Goal: Task Accomplishment & Management: Use online tool/utility

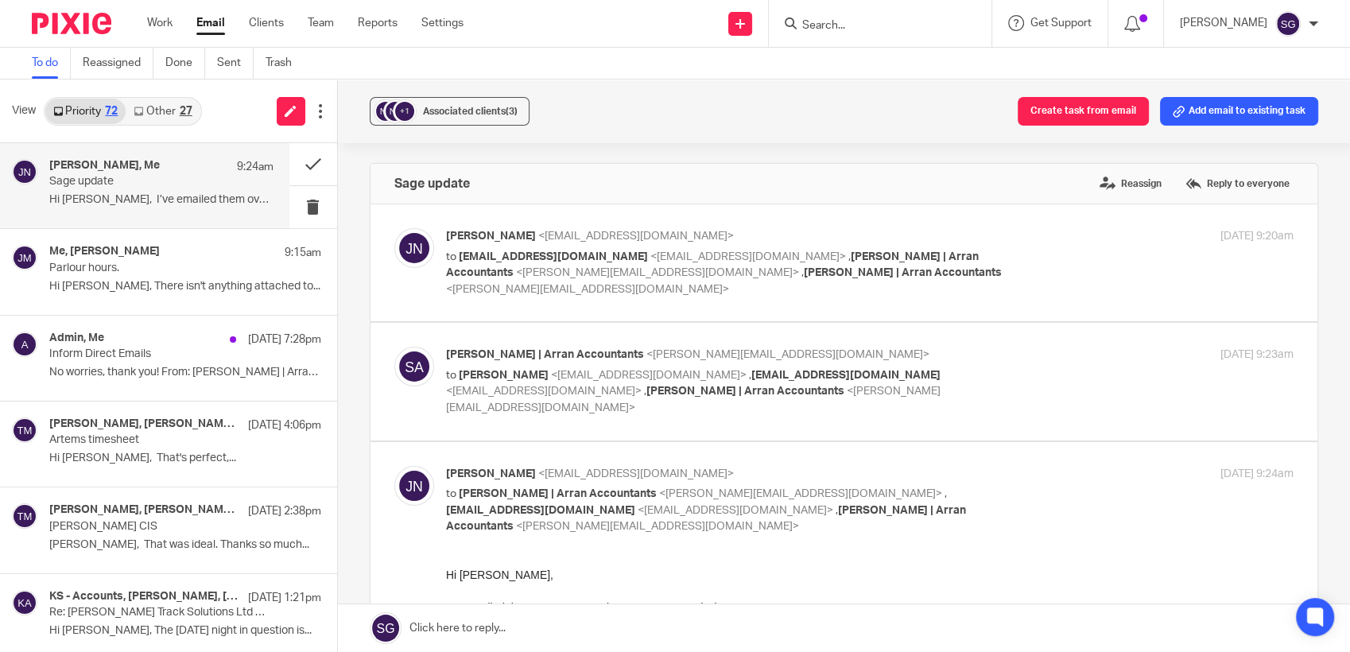
click at [202, 29] on link "Email" at bounding box center [210, 23] width 29 height 16
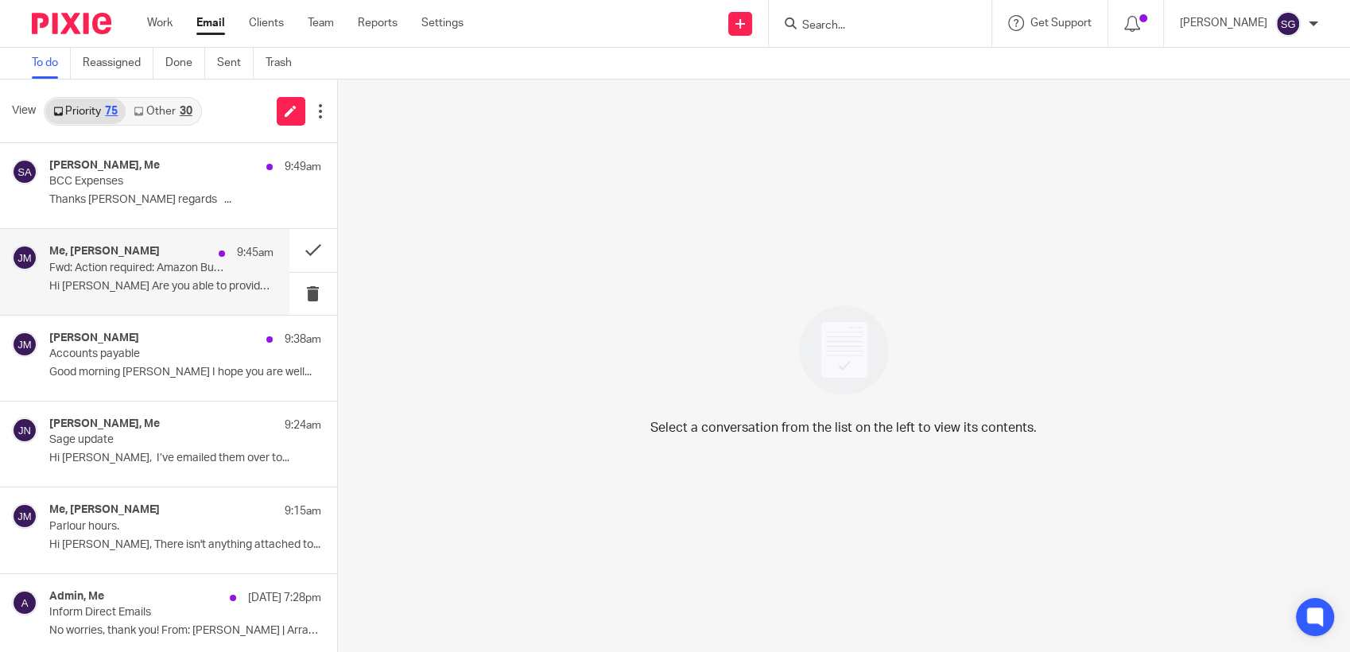
click at [126, 271] on p "Fwd: Action required: Amazon Business remittance - GBP 272.49 [Account: AFWNPPE…" at bounding box center [138, 269] width 179 height 14
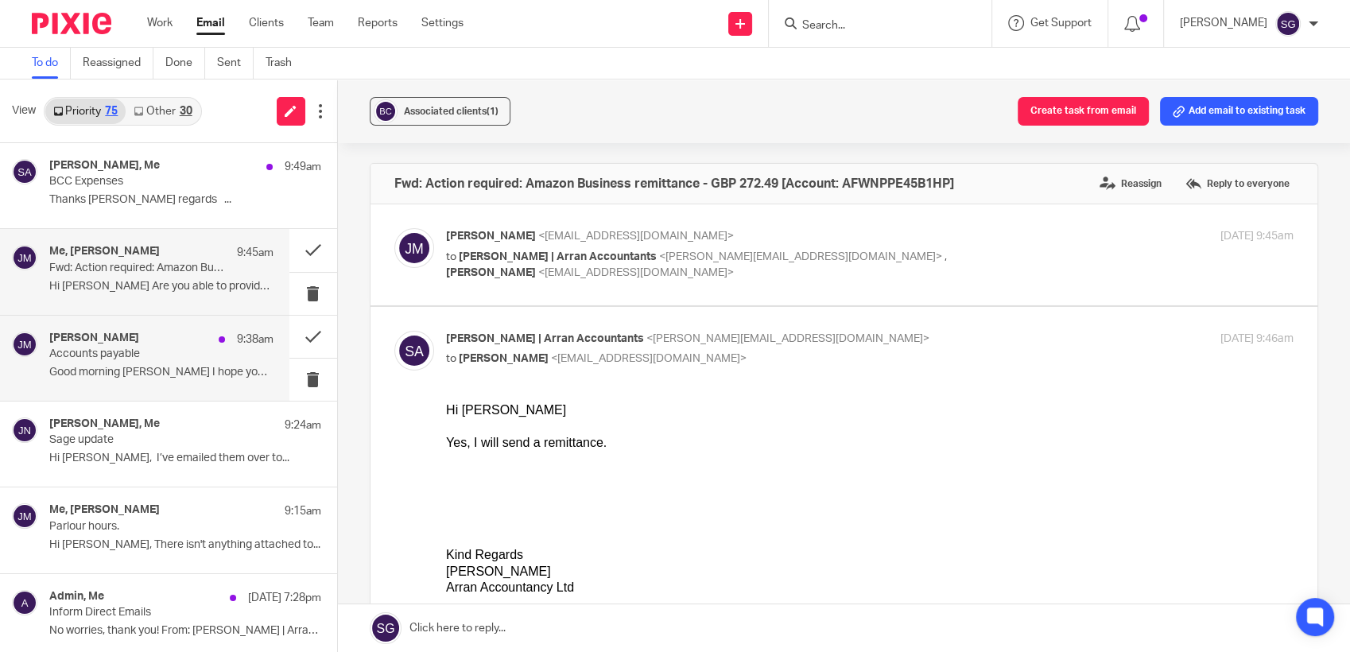
drag, startPoint x: 114, startPoint y: 348, endPoint x: 318, endPoint y: 381, distance: 206.1
click at [114, 349] on p "Accounts payable" at bounding box center [138, 354] width 179 height 14
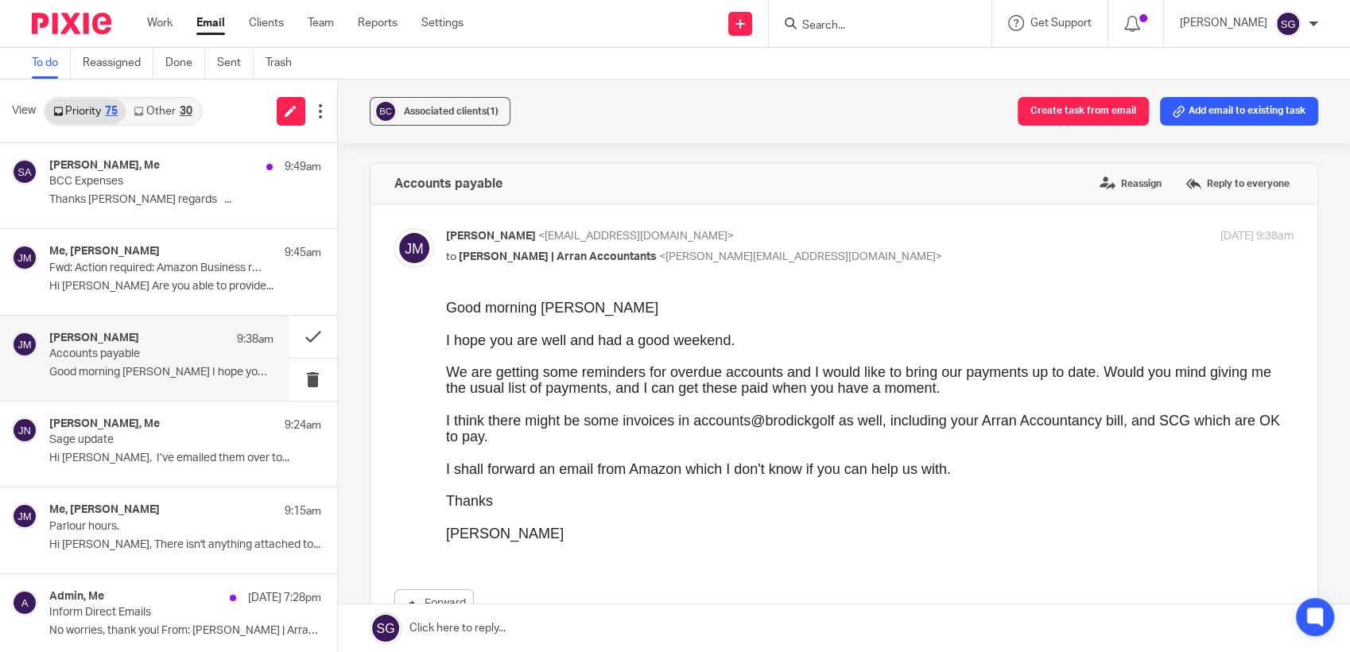
click at [149, 115] on link "Other 30" at bounding box center [163, 111] width 74 height 25
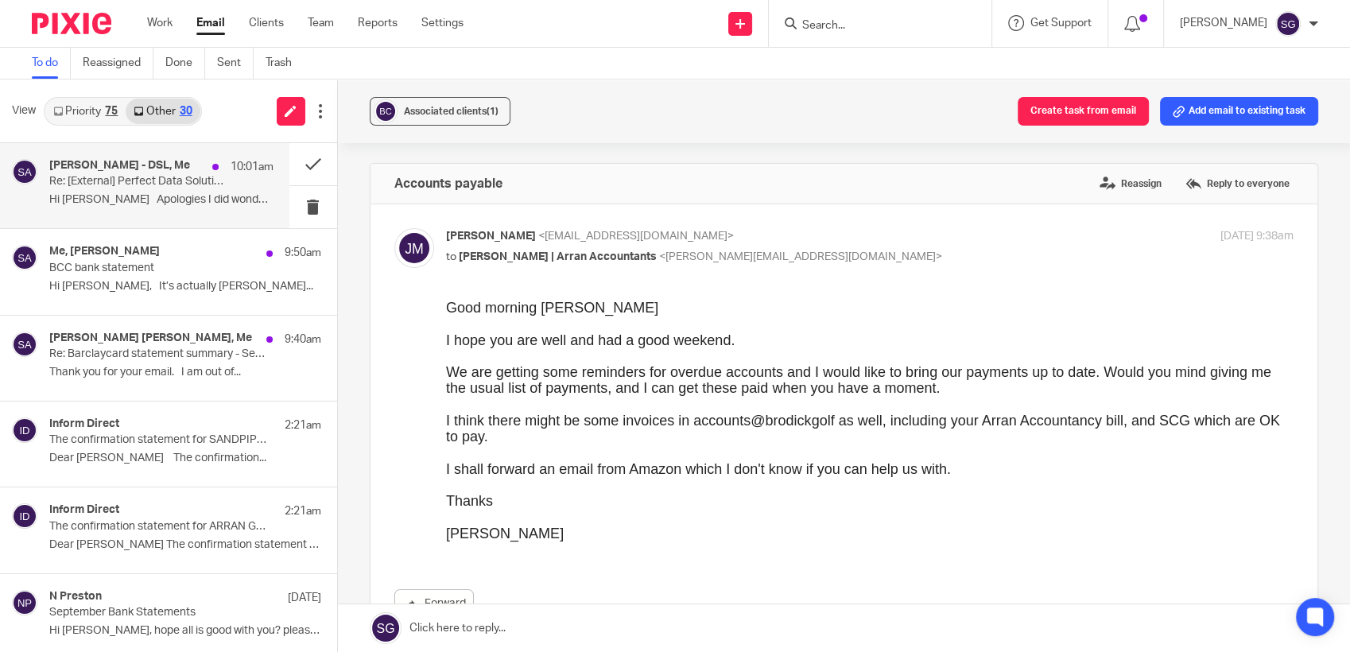
click at [145, 203] on p "Hi Sarah Apologies I did wonder. ..." at bounding box center [161, 200] width 224 height 14
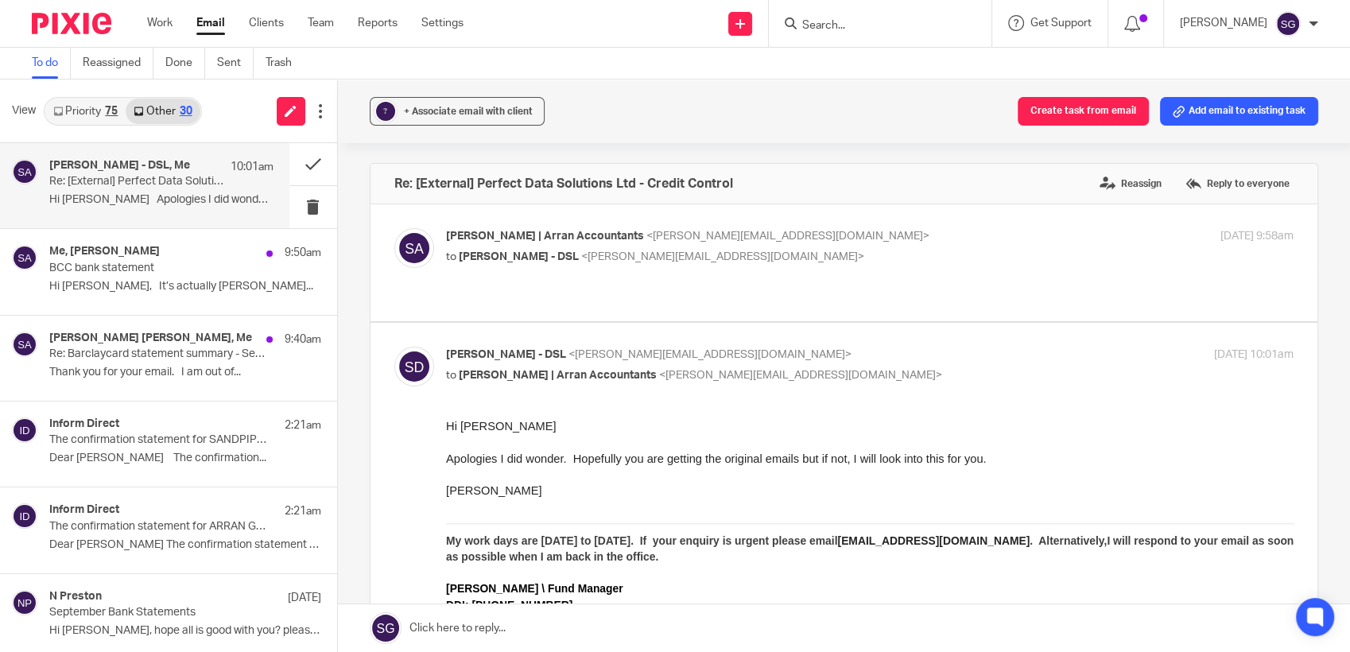
click at [93, 114] on link "Priority 75" at bounding box center [85, 111] width 80 height 25
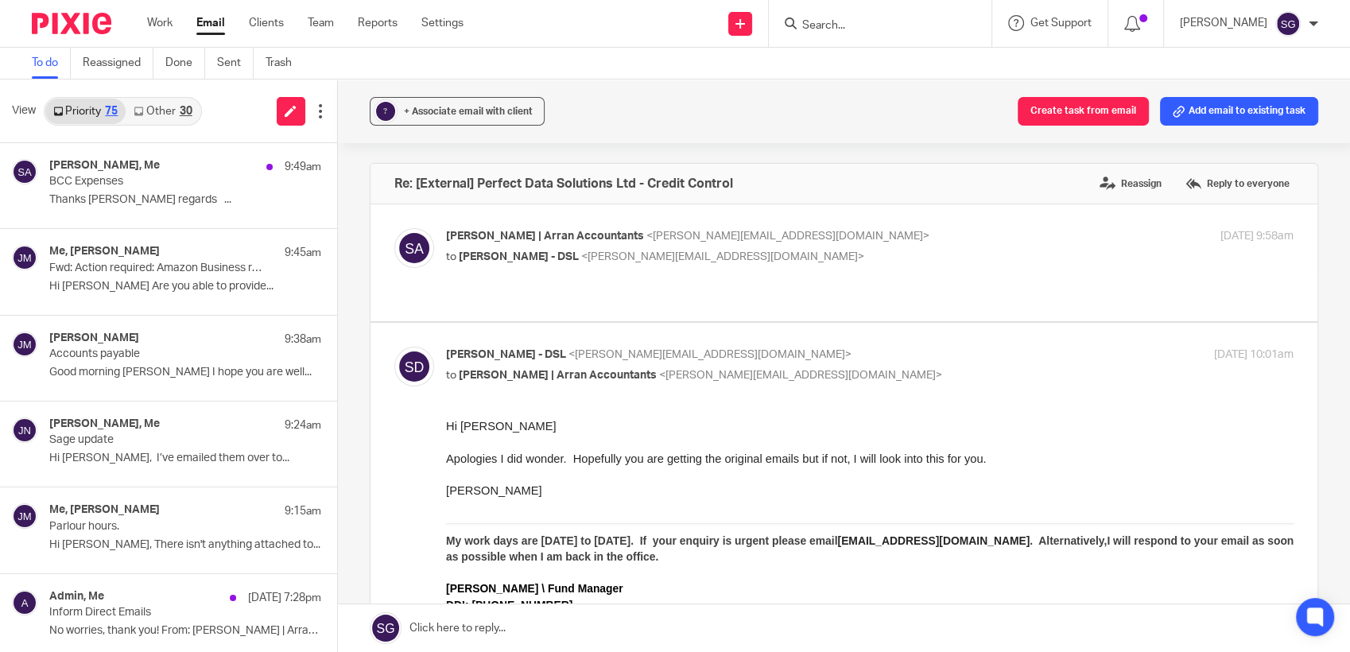
click at [520, 46] on div "Send new email Create task Add client Request signature Get Support Contact Sup…" at bounding box center [918, 23] width 863 height 47
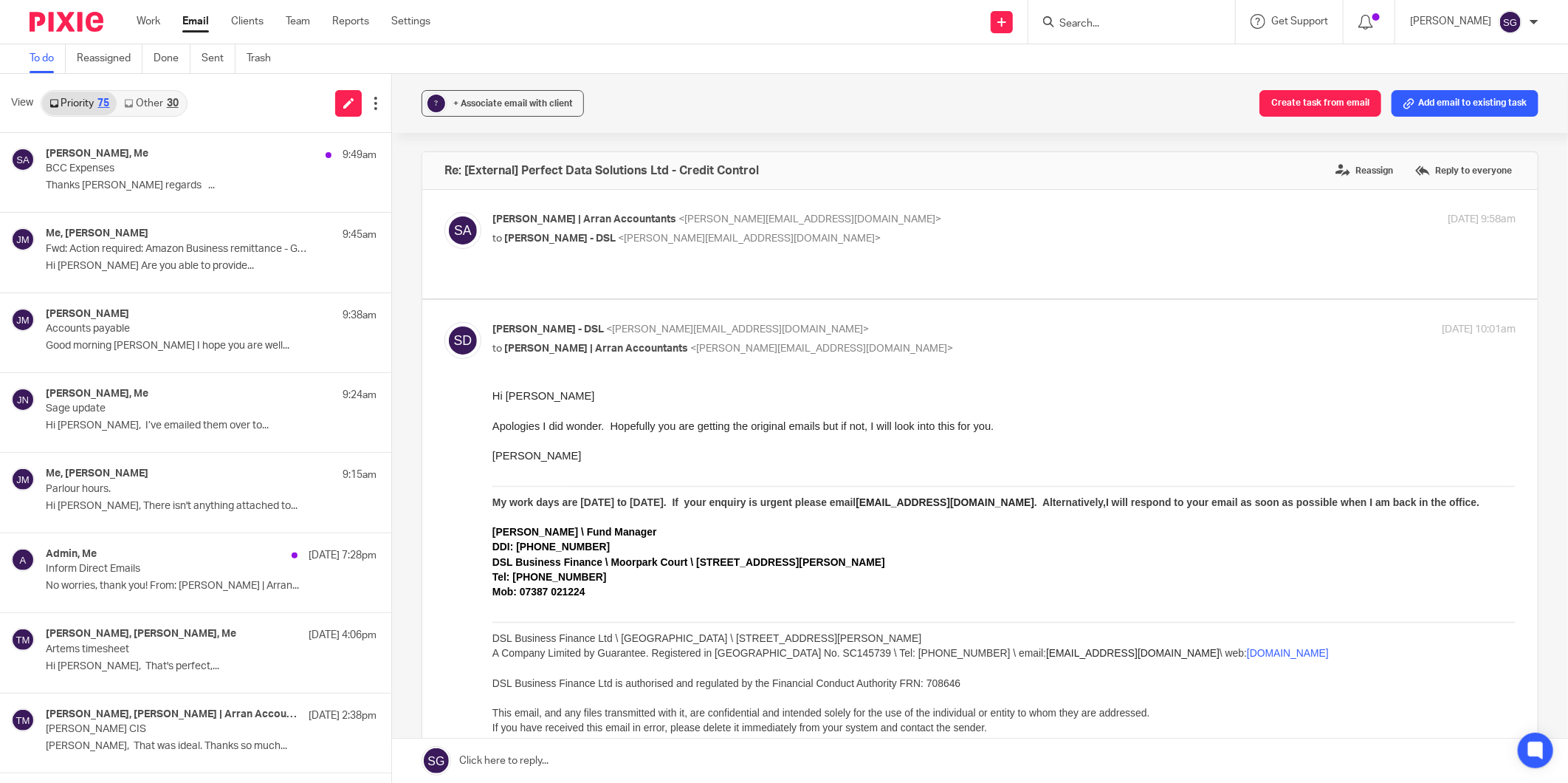
drag, startPoint x: 603, startPoint y: 13, endPoint x: 569, endPoint y: 23, distance: 35.4
click at [605, 15] on div "Send new email Create task Add client Request signature Get Support Contact Sup…" at bounding box center [1009, 21] width 1115 height 44
